Goal: Task Accomplishment & Management: Use online tool/utility

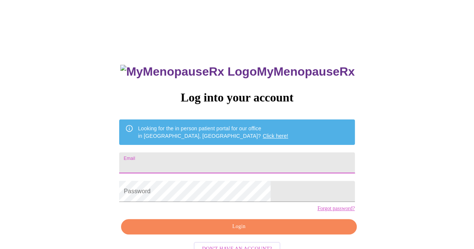
click at [242, 164] on input "Email" at bounding box center [236, 162] width 235 height 21
type input "[EMAIL_ADDRESS][DOMAIN_NAME]"
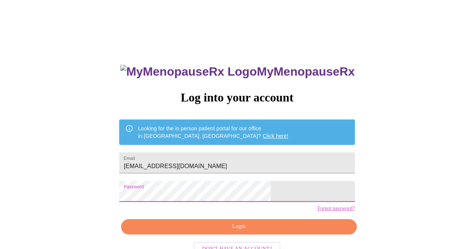
click at [246, 231] on span "Login" at bounding box center [239, 226] width 218 height 9
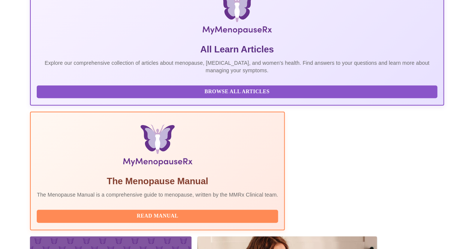
scroll to position [160, 0]
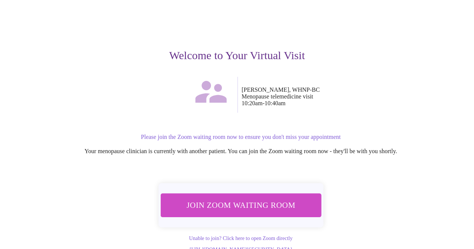
scroll to position [63, 0]
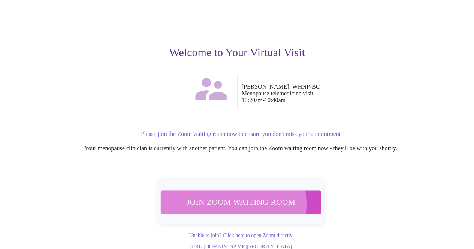
click at [230, 195] on span "Join Zoom Waiting Room" at bounding box center [240, 202] width 141 height 14
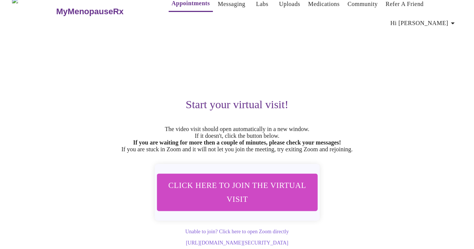
scroll to position [17, 0]
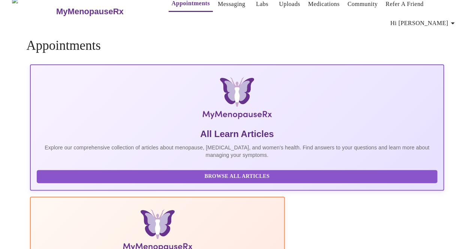
scroll to position [17, 0]
